Goal: Information Seeking & Learning: Check status

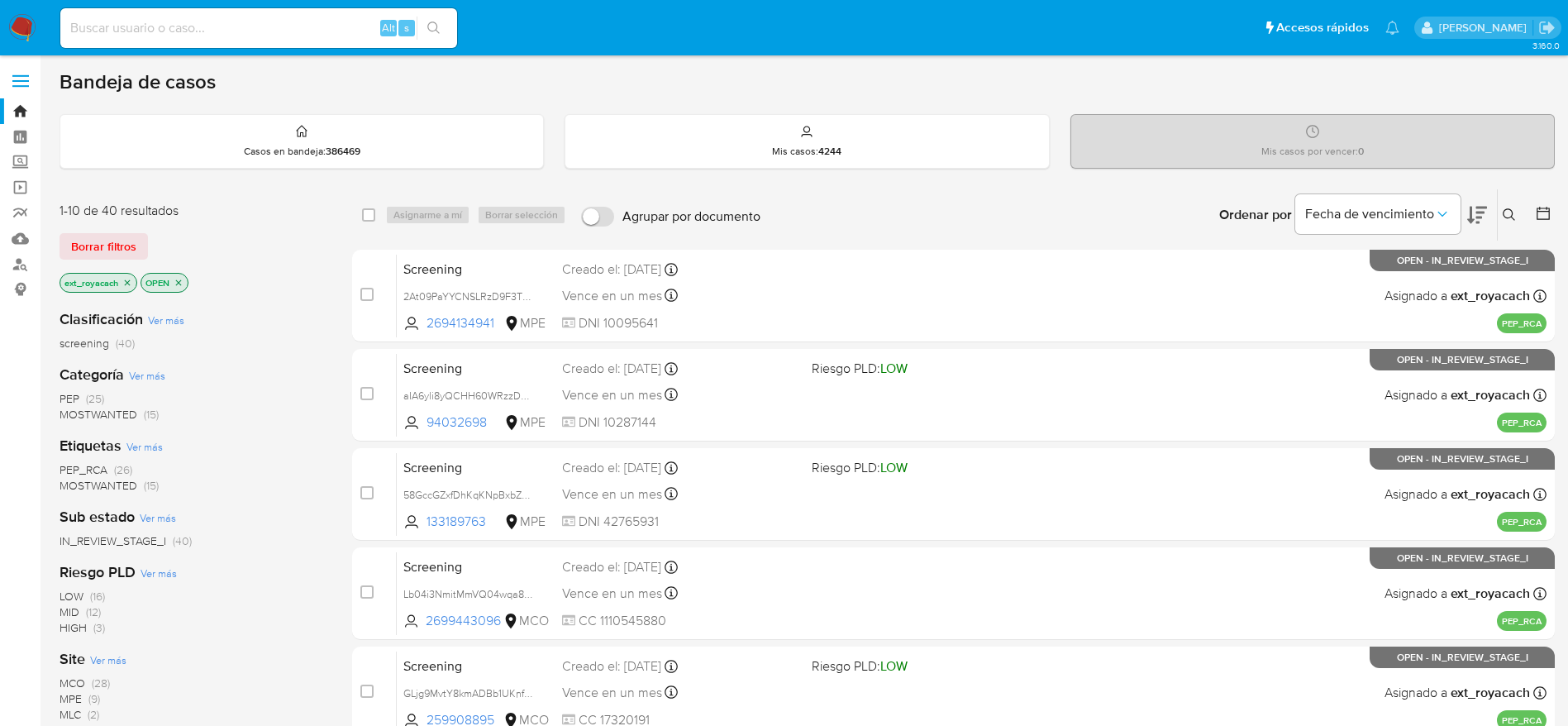
click at [92, 400] on span "(25)" at bounding box center [95, 399] width 19 height 17
click at [242, 29] on input at bounding box center [258, 28] width 397 height 21
paste input "2000033850"
type input "2000033850"
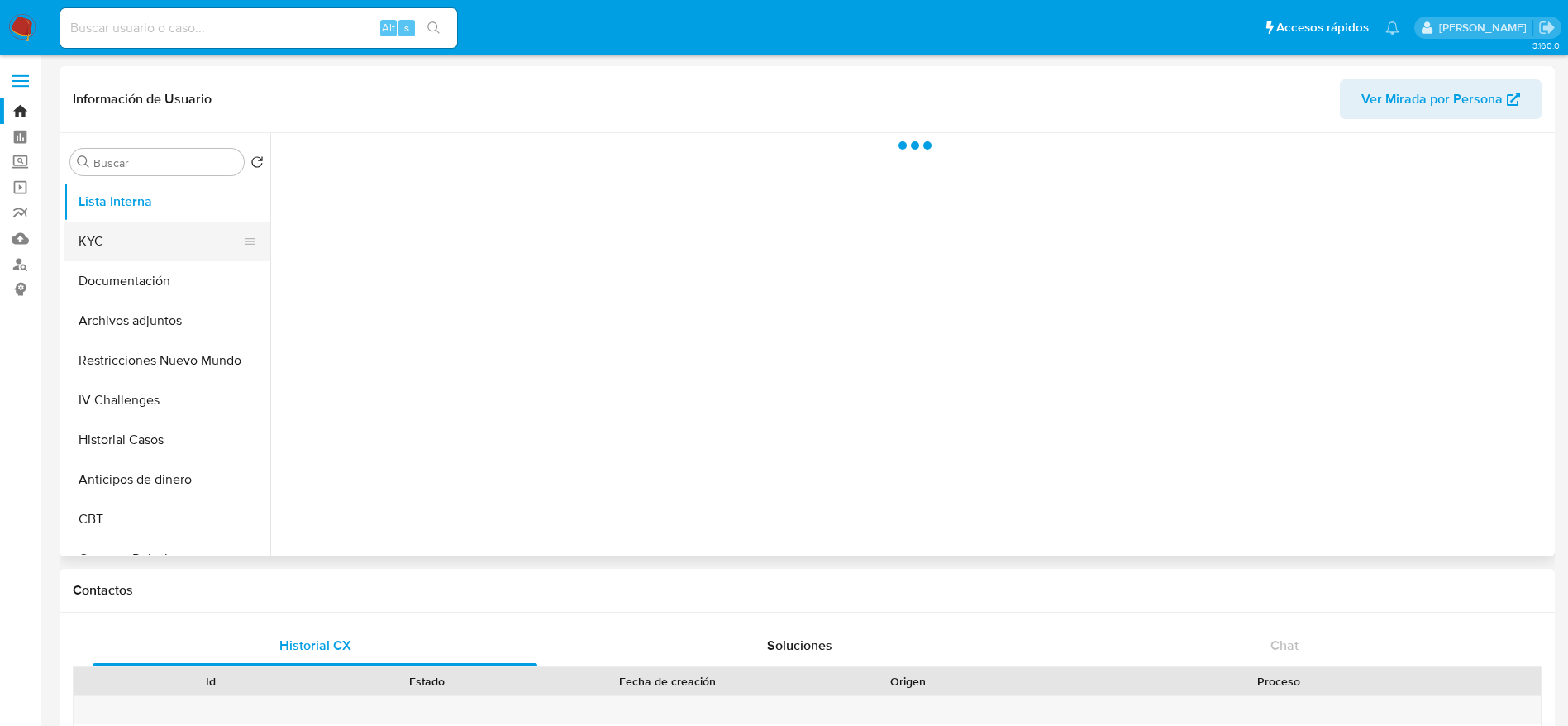
select select "10"
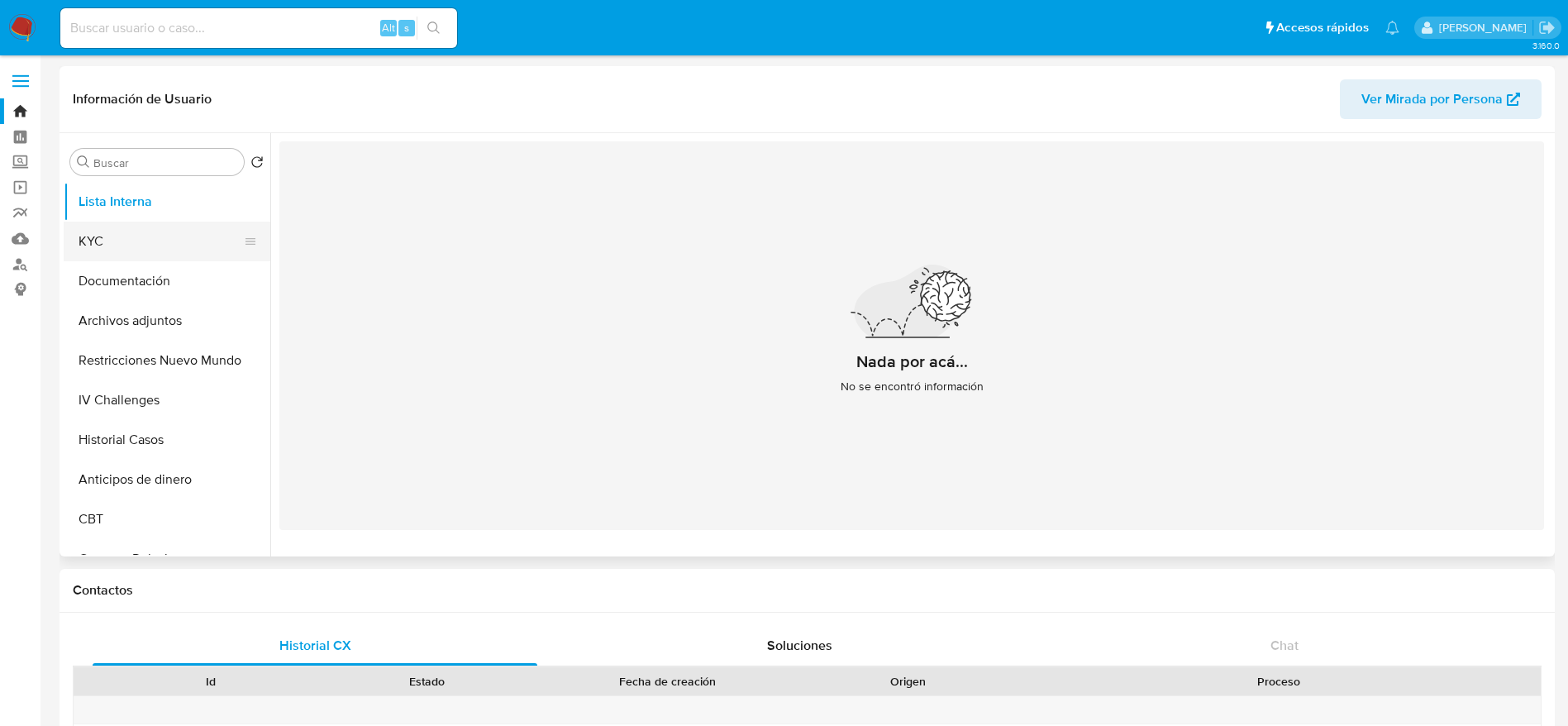
click at [136, 239] on button "KYC" at bounding box center [160, 241] width 193 height 40
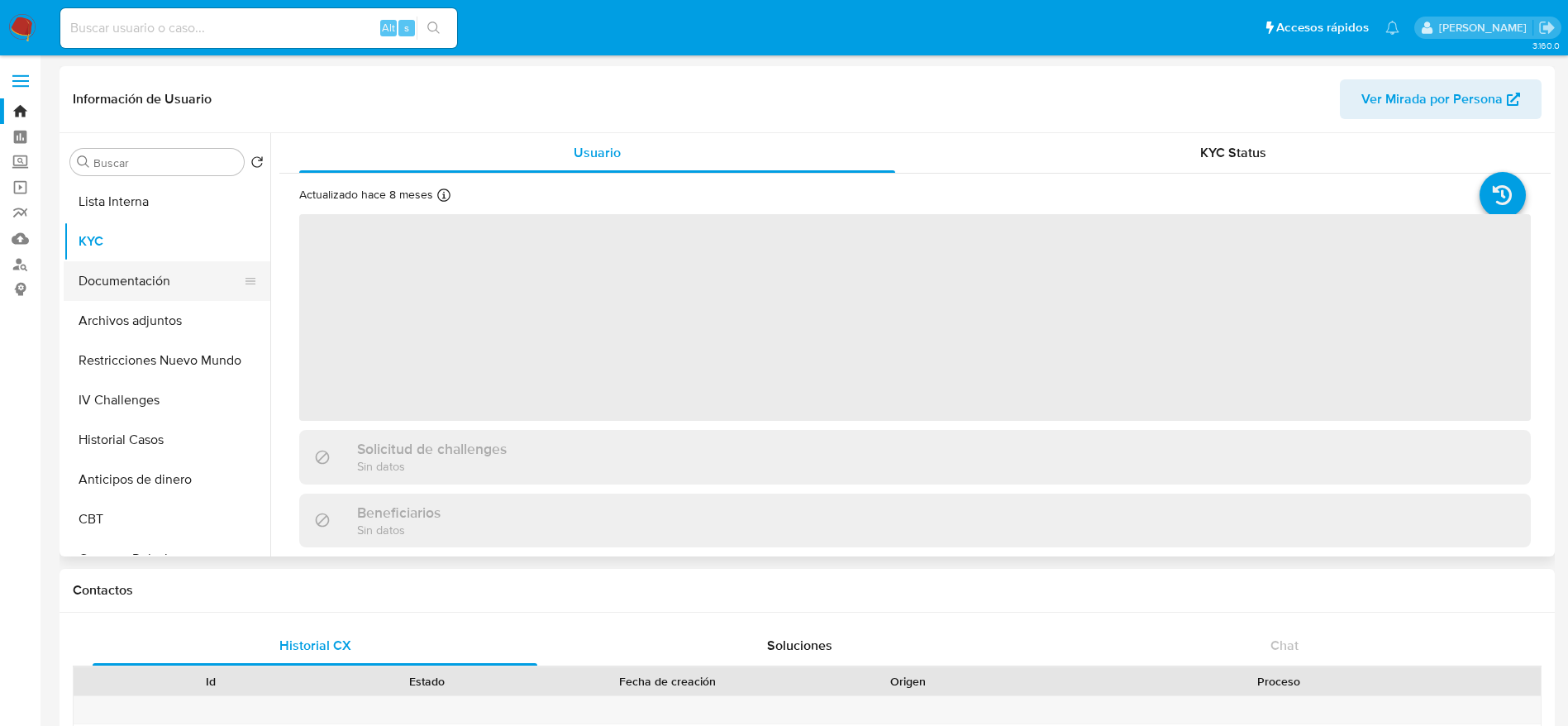
click at [146, 285] on button "Documentación" at bounding box center [160, 281] width 193 height 40
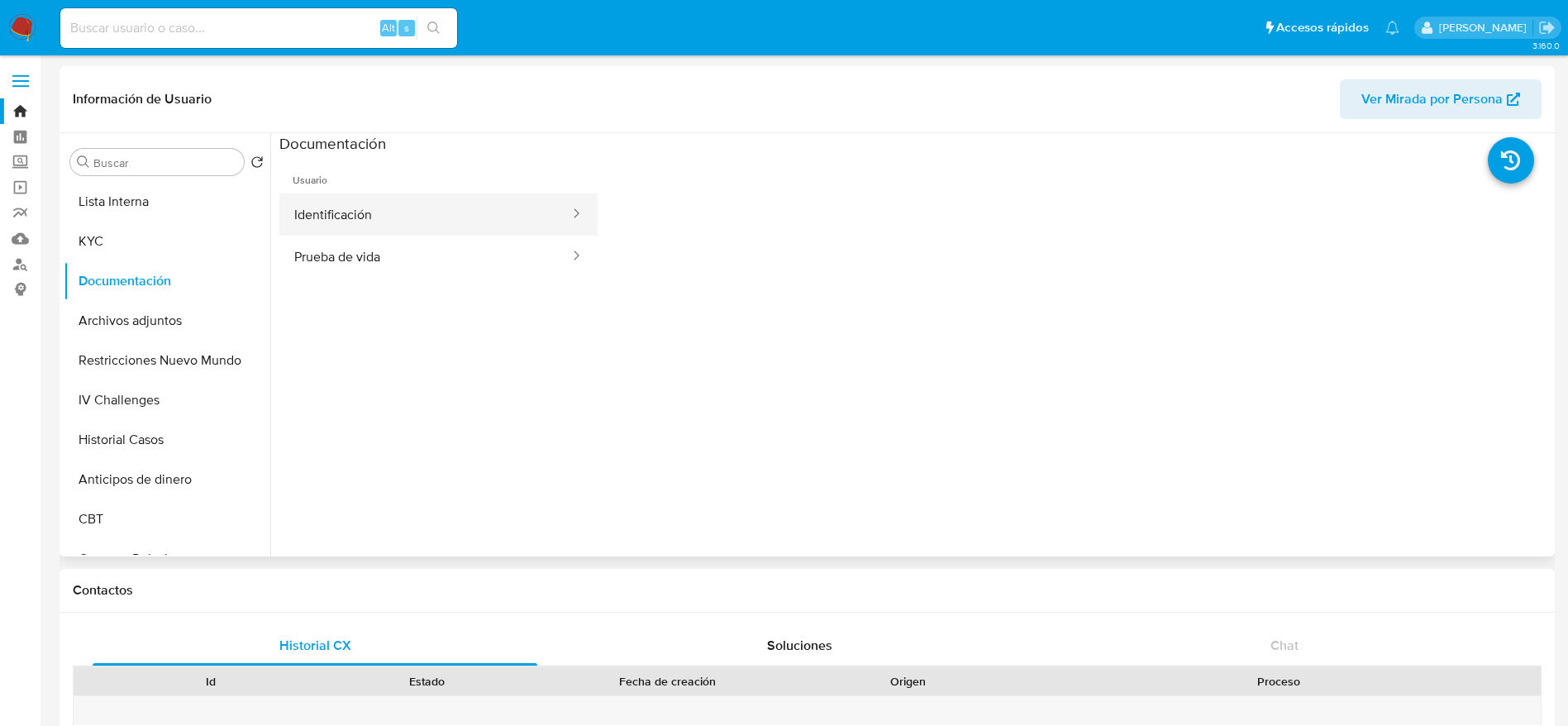
click at [348, 205] on button "Identificación" at bounding box center [426, 214] width 292 height 42
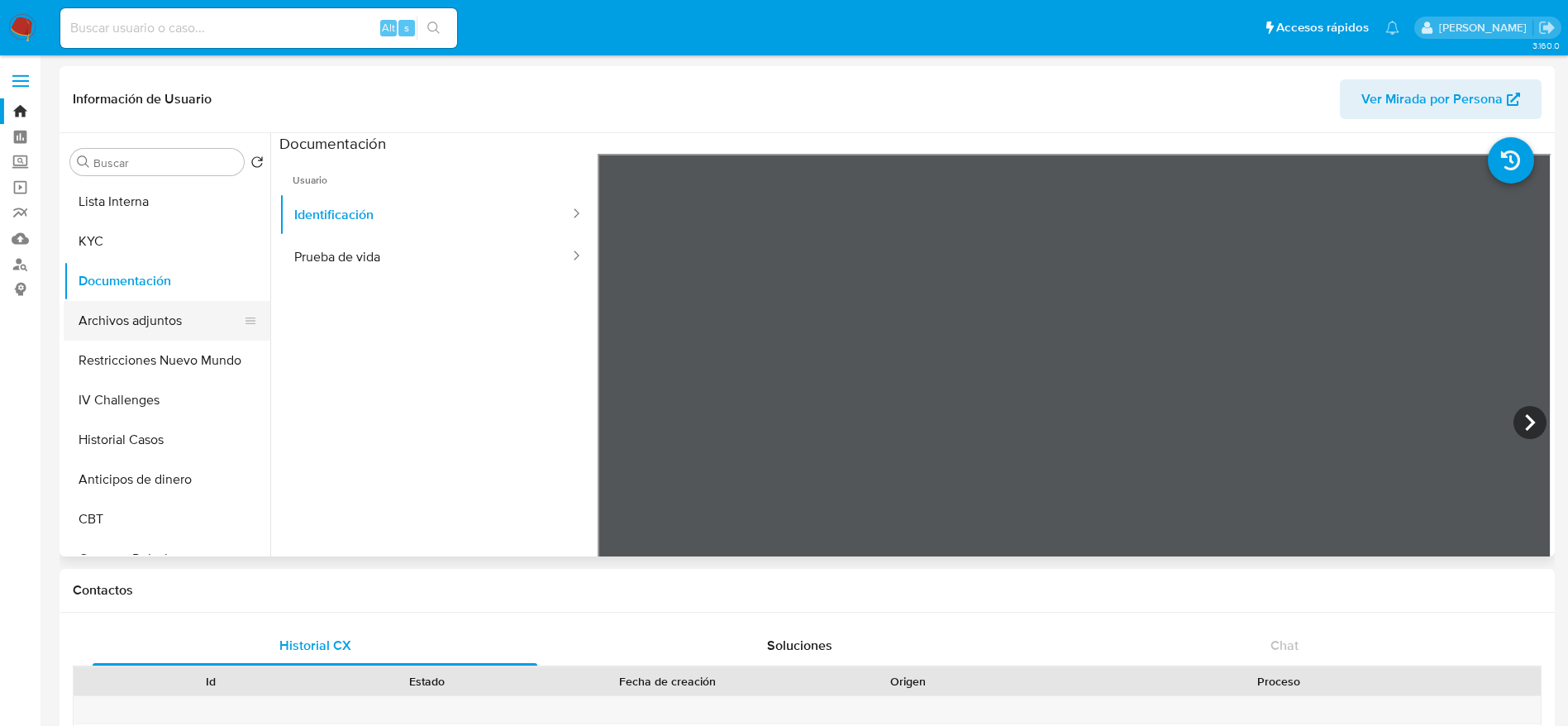
click at [170, 315] on button "Archivos adjuntos" at bounding box center [160, 321] width 193 height 40
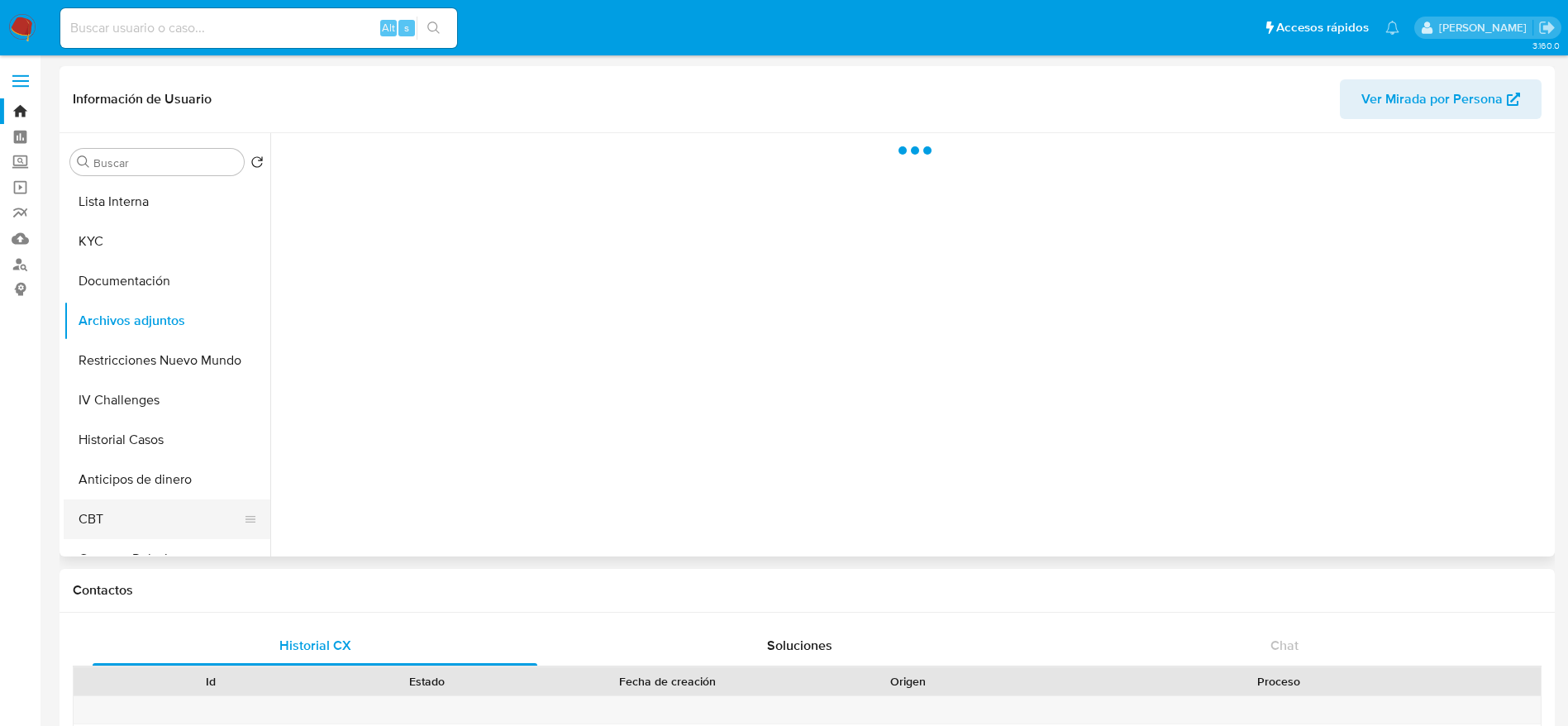
click at [187, 455] on button "CBT" at bounding box center [160, 519] width 193 height 40
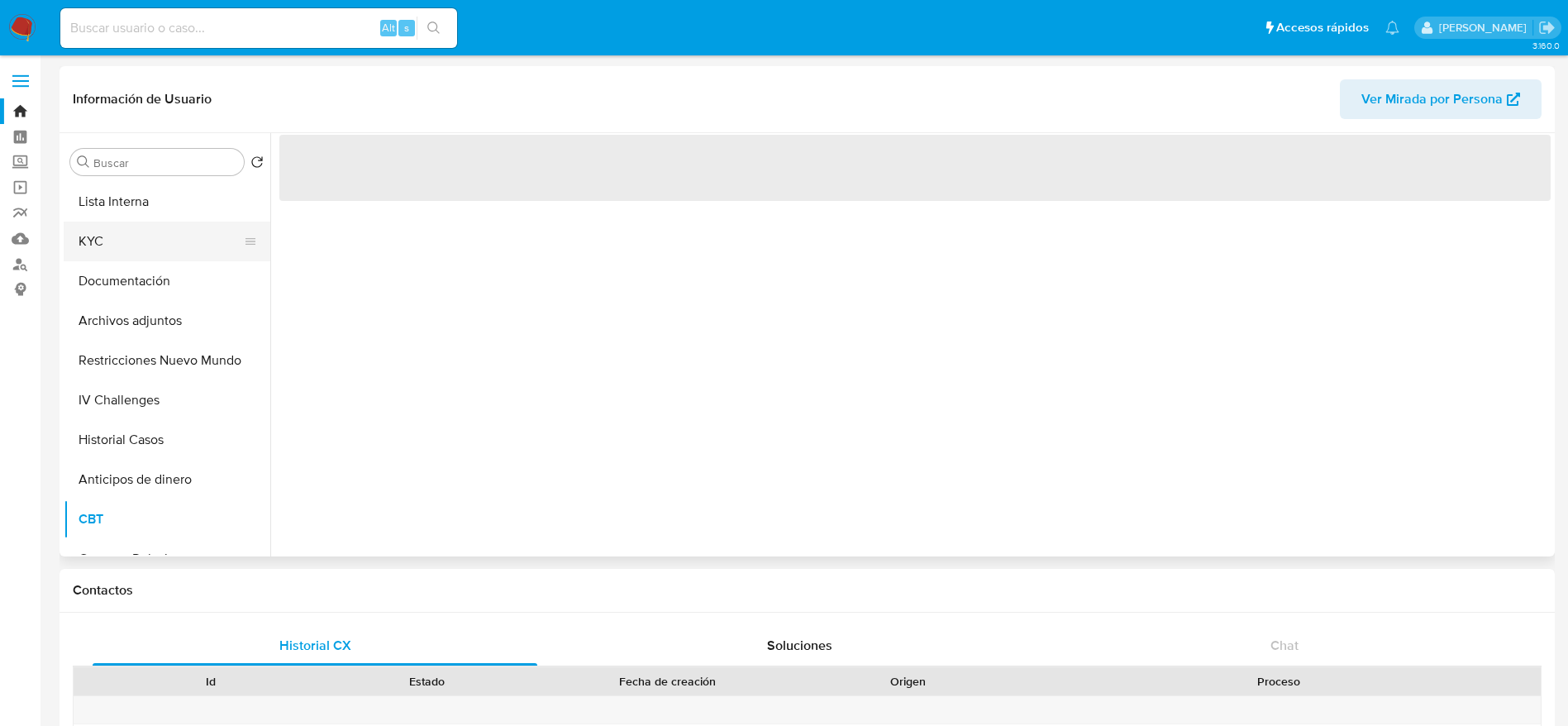
click at [158, 230] on button "KYC" at bounding box center [160, 241] width 193 height 40
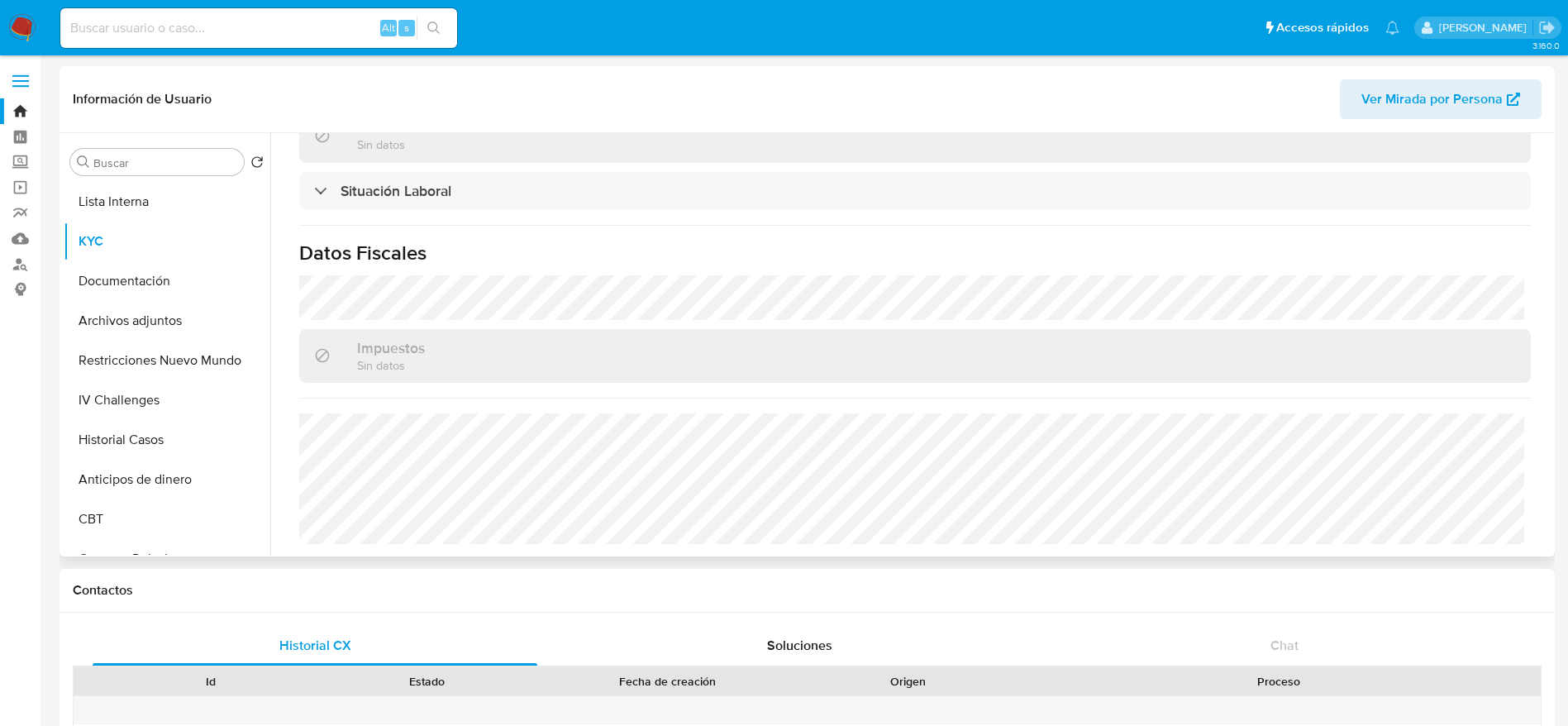
scroll to position [840, 0]
click at [276, 24] on input at bounding box center [258, 28] width 397 height 21
paste input "177405825"
type input "177405825"
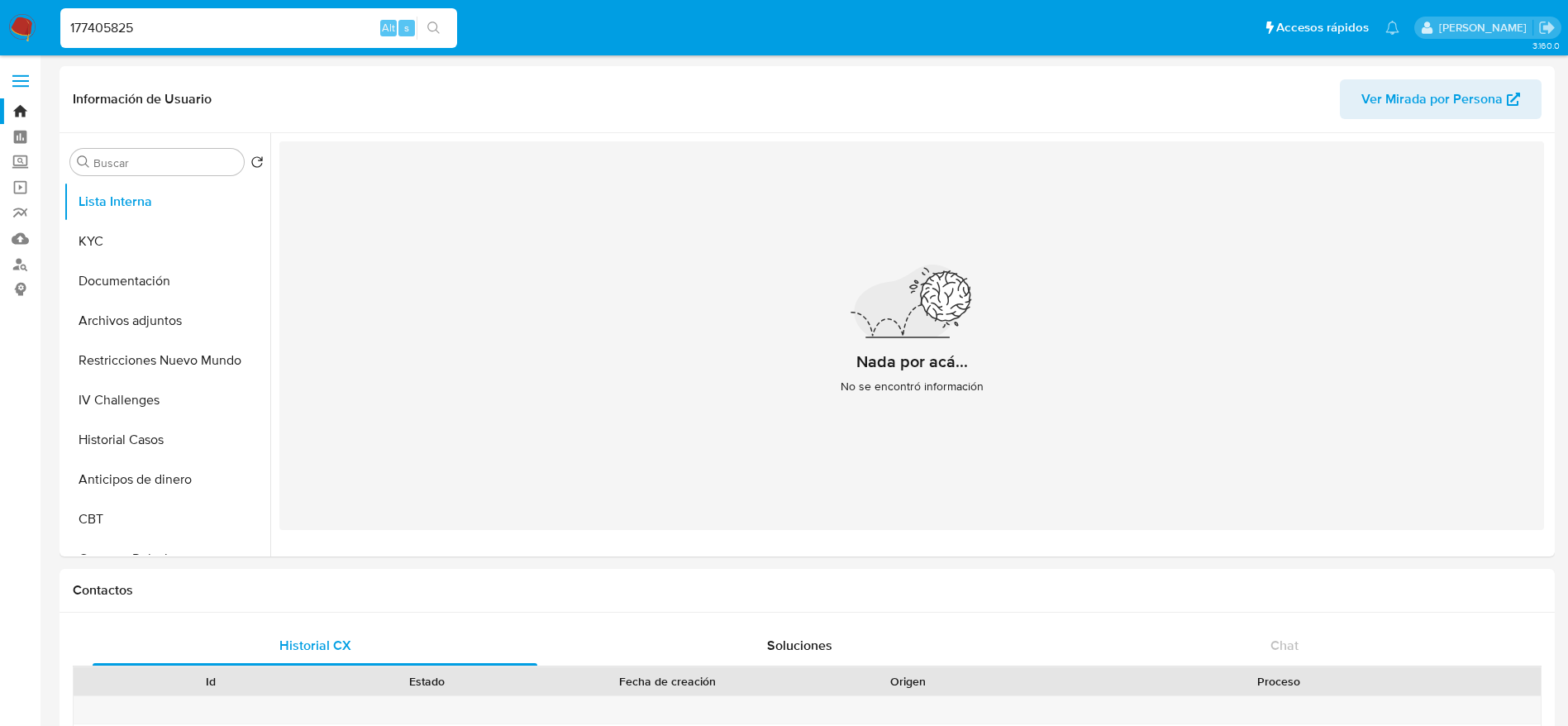
select select "10"
click at [118, 271] on button "Documentación" at bounding box center [160, 281] width 193 height 40
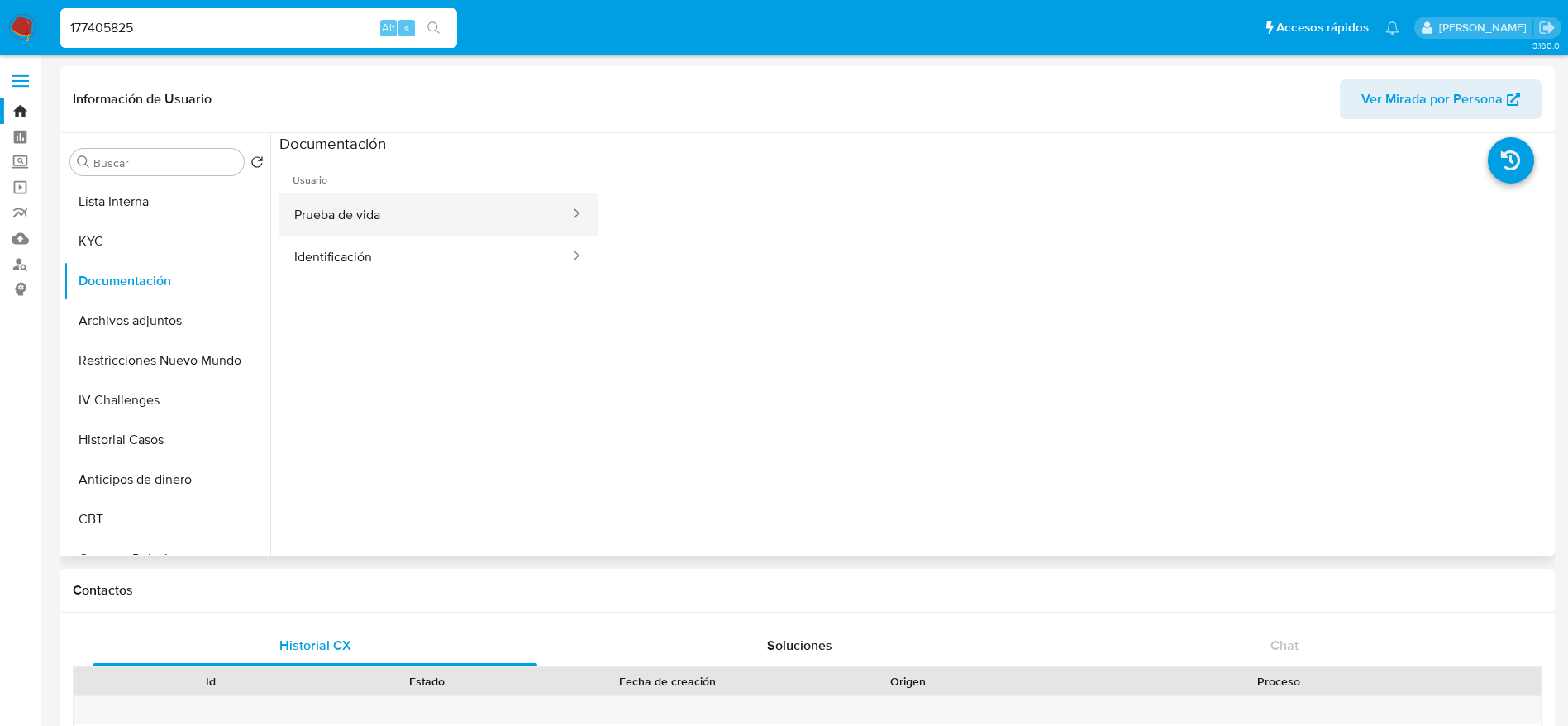
click at [377, 226] on button "Prueba de vida" at bounding box center [426, 214] width 292 height 42
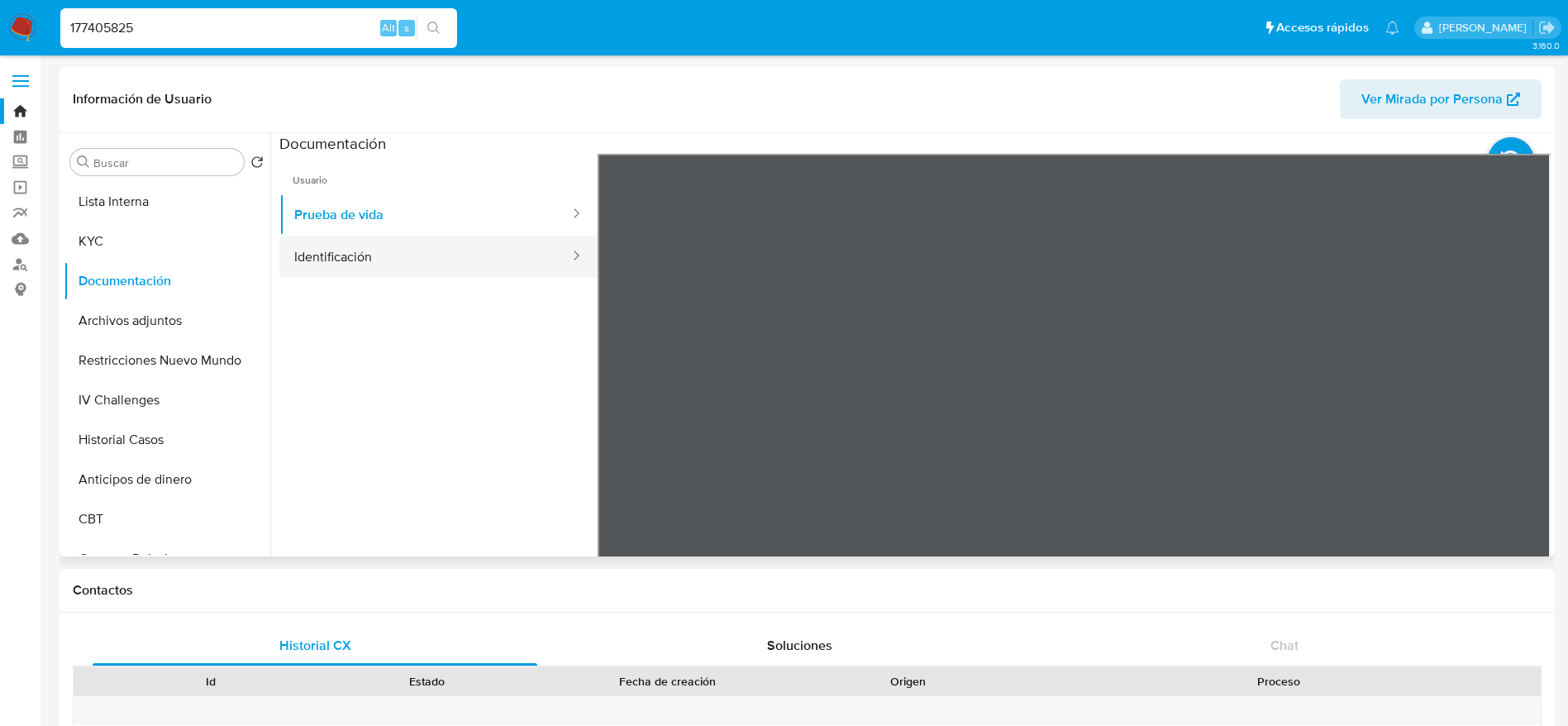
click at [377, 257] on button "Identificación" at bounding box center [426, 256] width 292 height 42
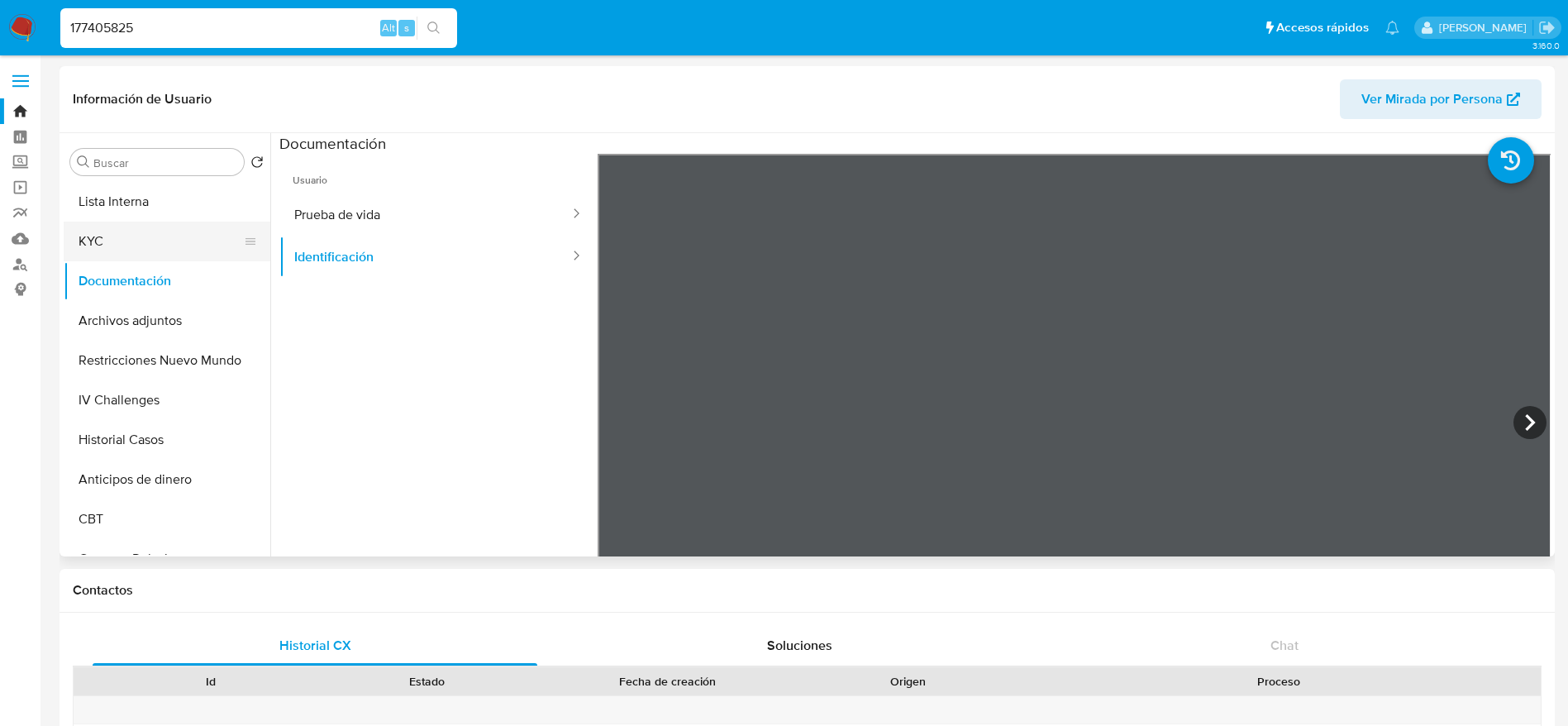
click at [165, 237] on button "KYC" at bounding box center [160, 241] width 193 height 40
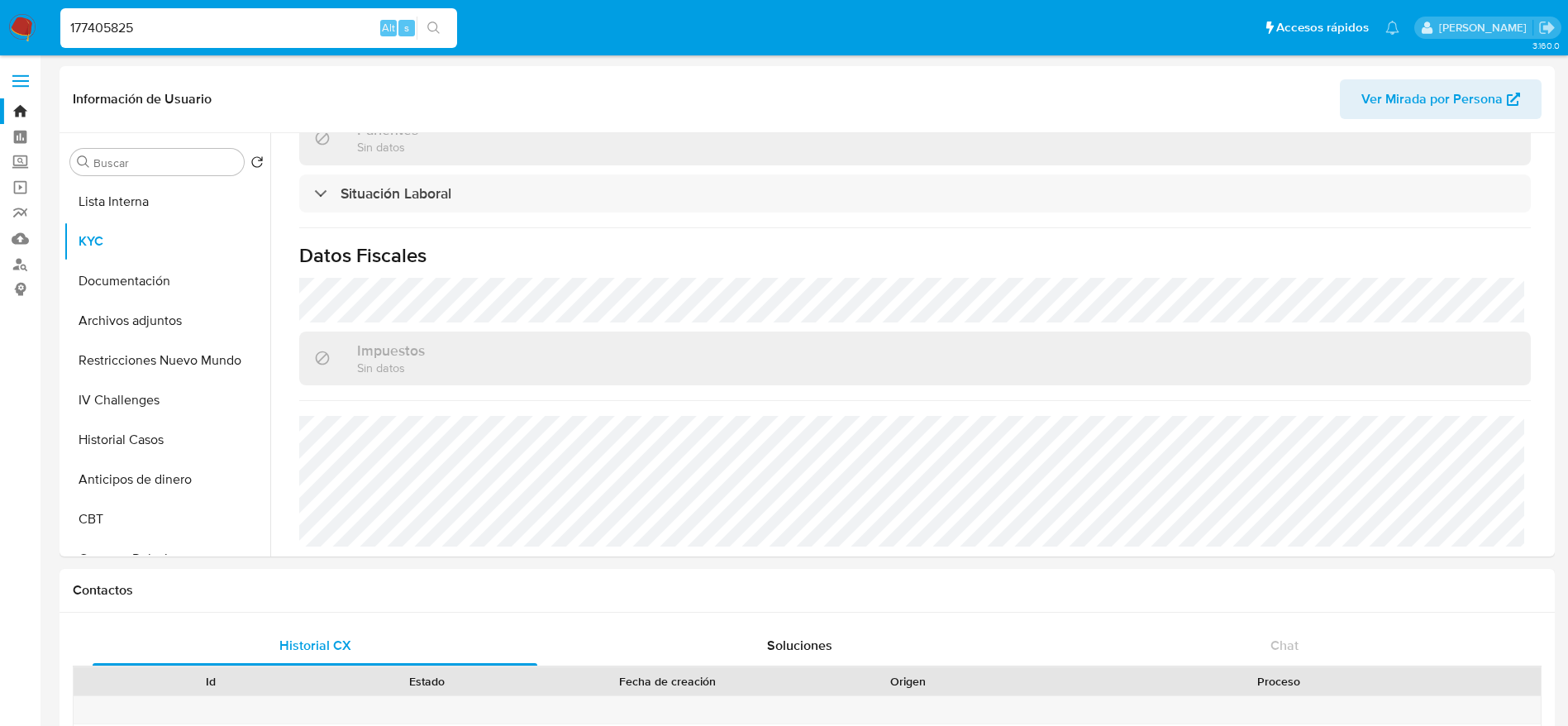
scroll to position [840, 0]
